Goal: Task Accomplishment & Management: Use online tool/utility

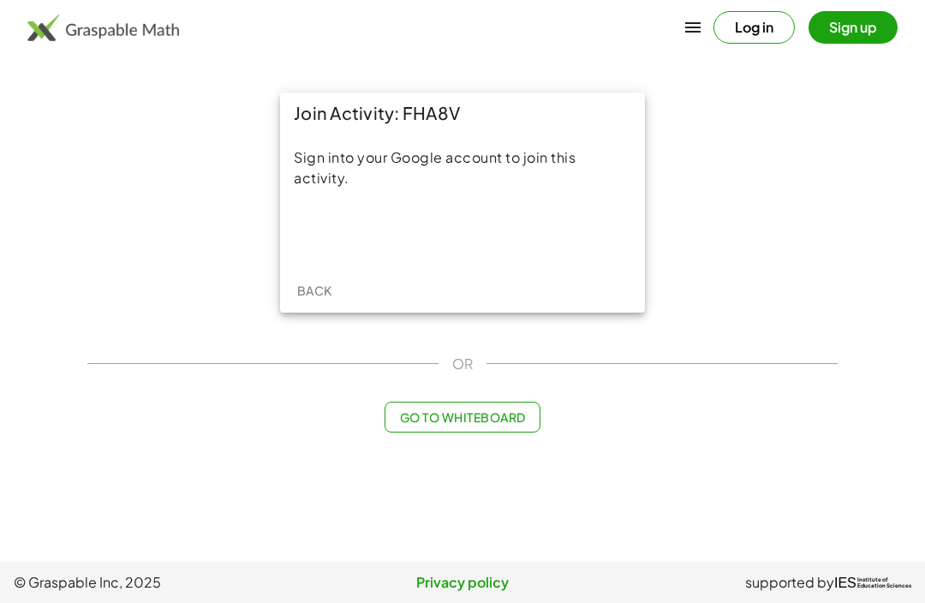
click at [531, 218] on div "Sign in with Google. Opens in new tab" at bounding box center [463, 233] width 158 height 38
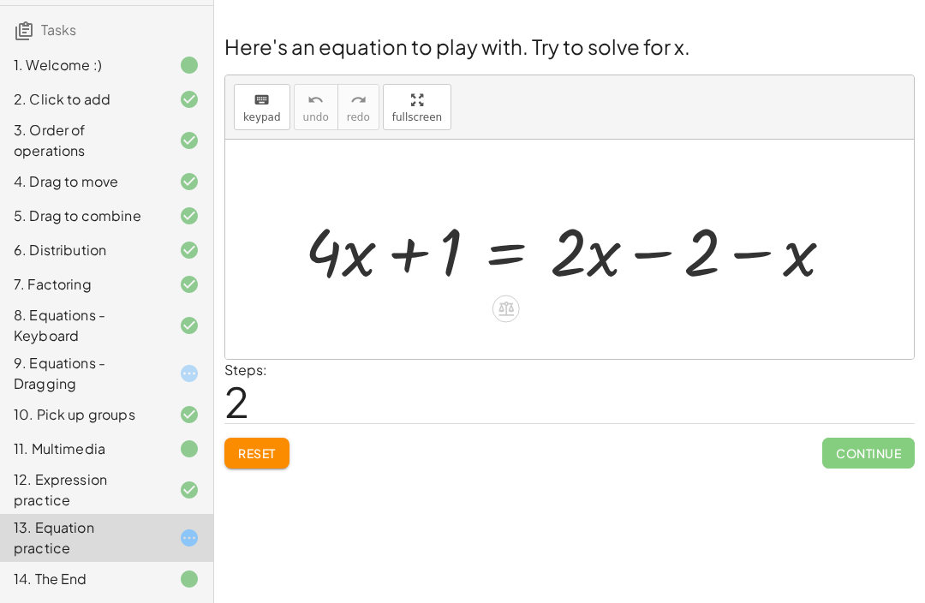
scroll to position [117, 0]
click at [255, 448] on span "Reset" at bounding box center [257, 453] width 38 height 15
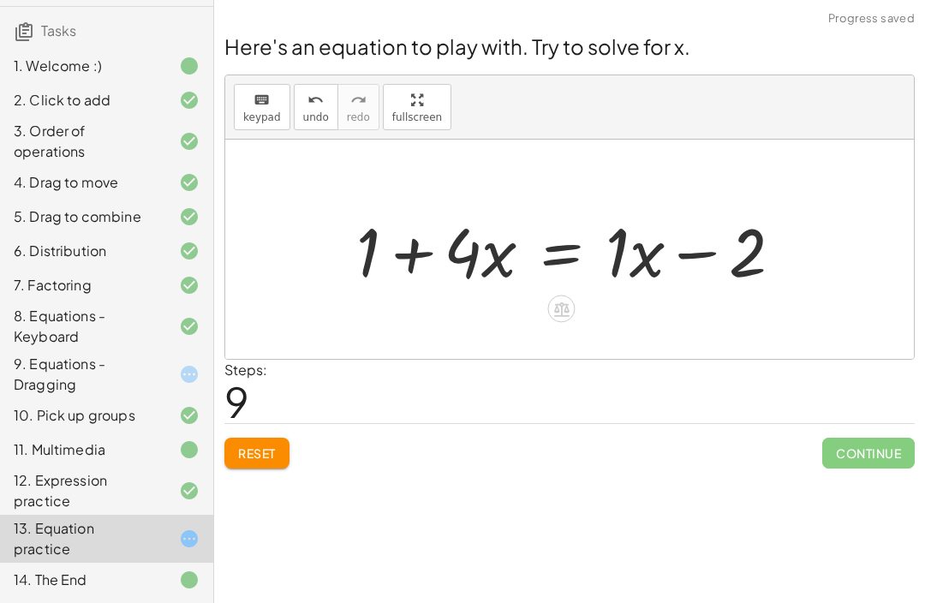
click at [235, 446] on button "Reset" at bounding box center [256, 453] width 65 height 31
